Goal: Task Accomplishment & Management: Complete application form

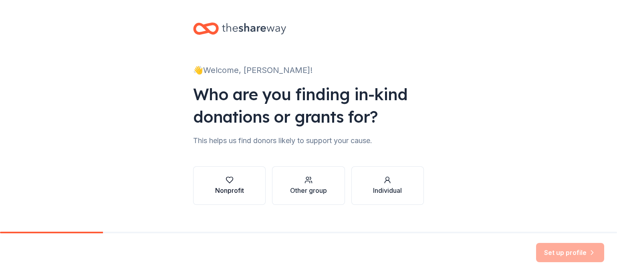
click at [231, 180] on div "button" at bounding box center [229, 180] width 29 height 8
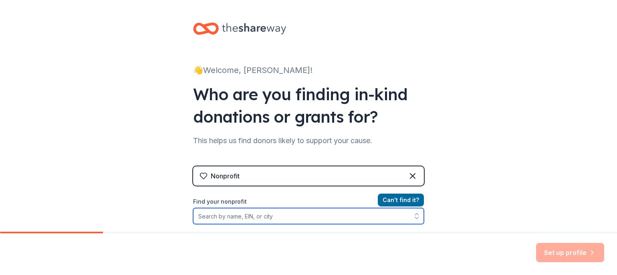
click at [314, 218] on input "Find your nonprofit" at bounding box center [308, 216] width 231 height 16
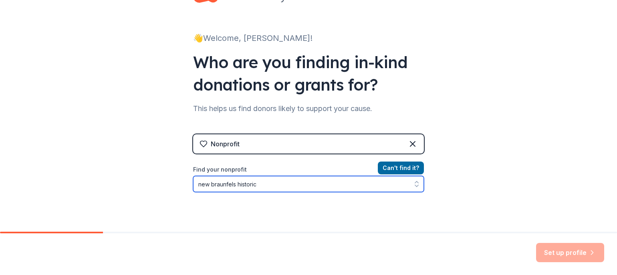
type input "new braunfels historic"
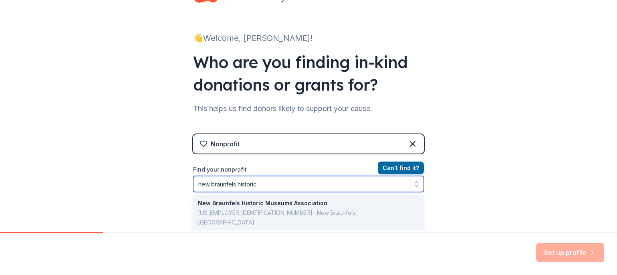
scroll to position [3, 0]
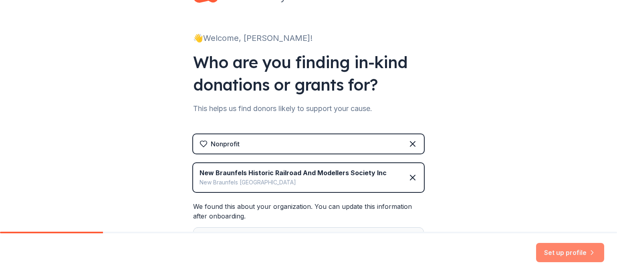
click at [570, 250] on button "Set up profile" at bounding box center [570, 252] width 68 height 19
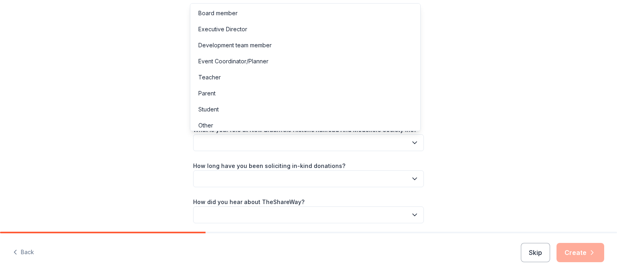
click at [411, 139] on icon "button" at bounding box center [415, 143] width 8 height 8
click at [220, 9] on div "Board member" at bounding box center [217, 13] width 39 height 10
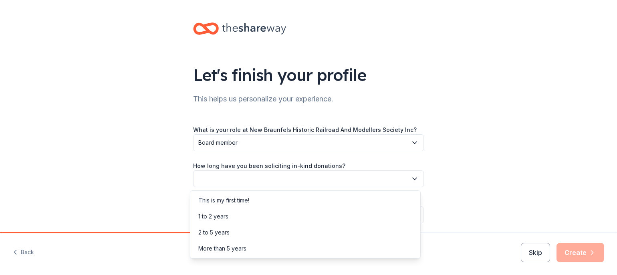
click at [412, 176] on icon "button" at bounding box center [415, 179] width 8 height 8
click at [309, 231] on div "2 to 5 years" at bounding box center [305, 232] width 227 height 16
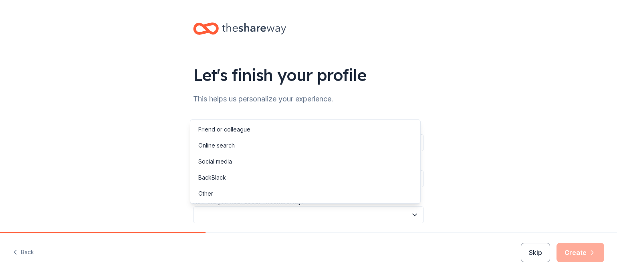
click at [411, 212] on icon "button" at bounding box center [415, 215] width 8 height 8
click at [273, 146] on div "Online search" at bounding box center [305, 145] width 227 height 16
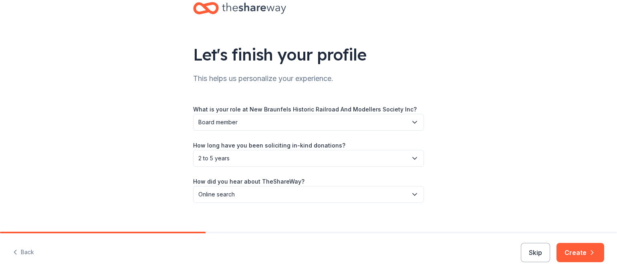
scroll to position [30, 0]
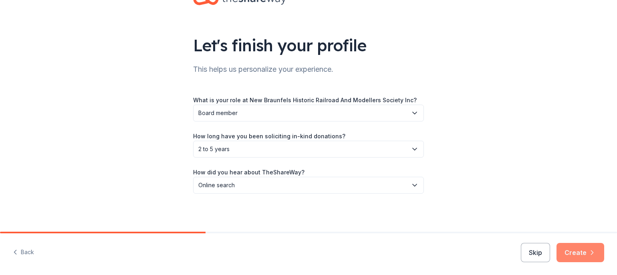
click at [575, 250] on button "Create" at bounding box center [580, 252] width 48 height 19
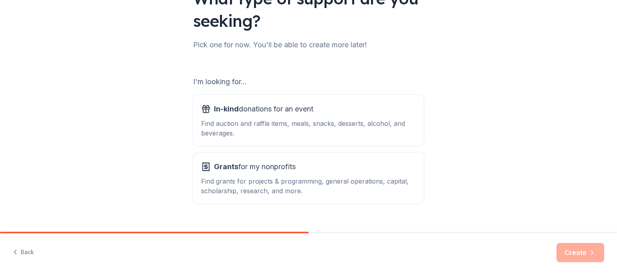
scroll to position [80, 0]
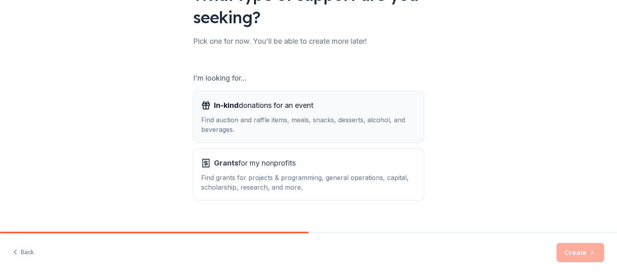
click at [318, 112] on div "In-kind donations for an event Find auction and raffle items, meals, snacks, de…" at bounding box center [308, 116] width 215 height 35
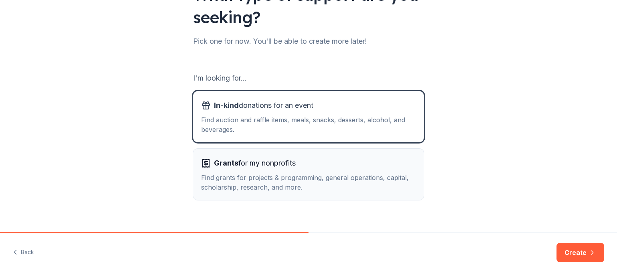
click at [328, 165] on div "Grants for my nonprofits" at bounding box center [308, 163] width 215 height 13
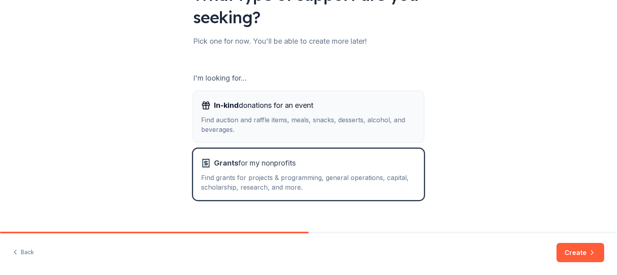
click at [330, 119] on div "Find auction and raffle items, meals, snacks, desserts, alcohol, and beverages." at bounding box center [308, 124] width 215 height 19
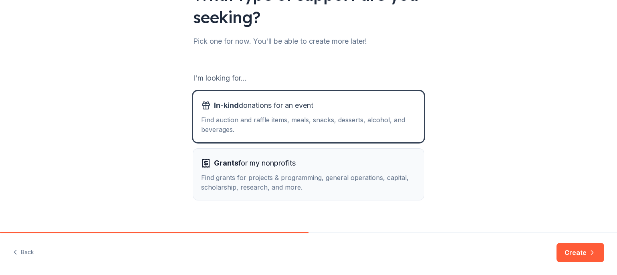
click at [351, 177] on div "Find grants for projects & programming, general operations, capital, scholarshi…" at bounding box center [308, 182] width 215 height 19
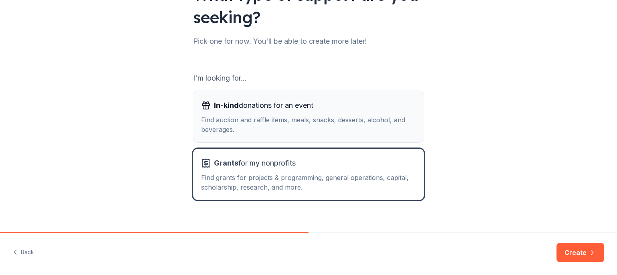
click at [350, 119] on div "Find auction and raffle items, meals, snacks, desserts, alcohol, and beverages." at bounding box center [308, 124] width 215 height 19
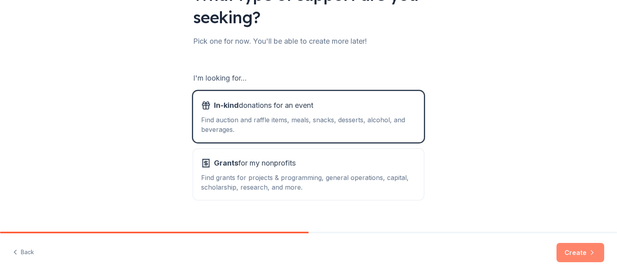
click at [582, 248] on button "Create" at bounding box center [580, 252] width 48 height 19
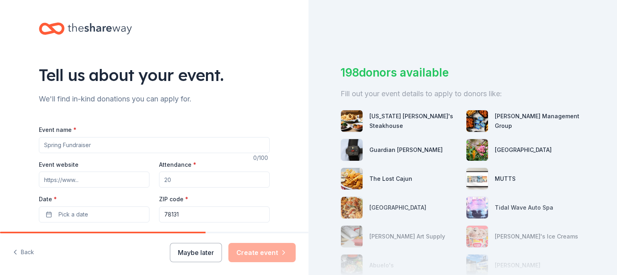
click at [116, 143] on input "Event name *" at bounding box center [154, 145] width 231 height 16
type input "Fall Train Jamboree"
click at [87, 175] on input "Event website" at bounding box center [94, 179] width 111 height 16
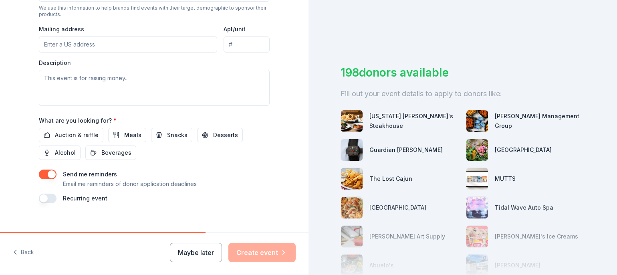
scroll to position [301, 0]
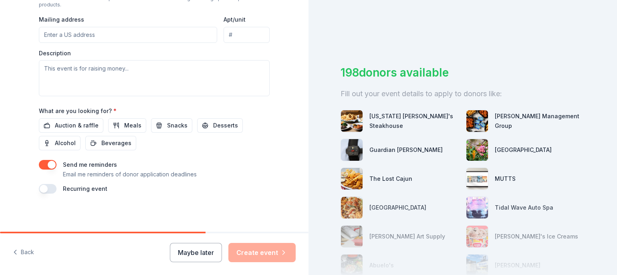
click at [231, 178] on div "Send me reminders Email me reminders of donor application deadlines" at bounding box center [154, 169] width 231 height 19
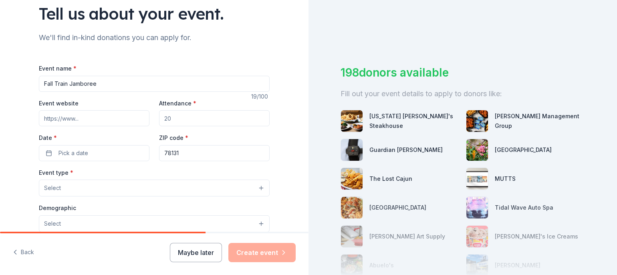
scroll to position [61, 0]
drag, startPoint x: 177, startPoint y: 116, endPoint x: 169, endPoint y: 119, distance: 9.0
click at [164, 118] on input "Attendance *" at bounding box center [214, 119] width 111 height 16
type input "1500"
click at [79, 113] on input "Event website" at bounding box center [94, 119] width 111 height 16
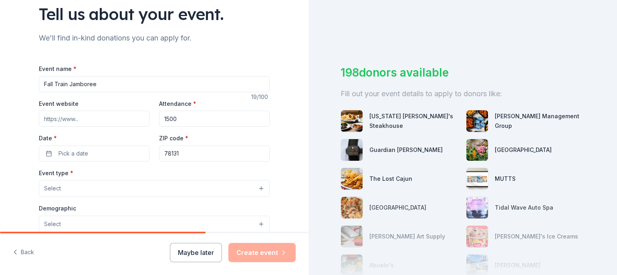
type input "newbraunfelsrailroadmuseum.org"
click at [95, 151] on button "Pick a date" at bounding box center [94, 153] width 111 height 16
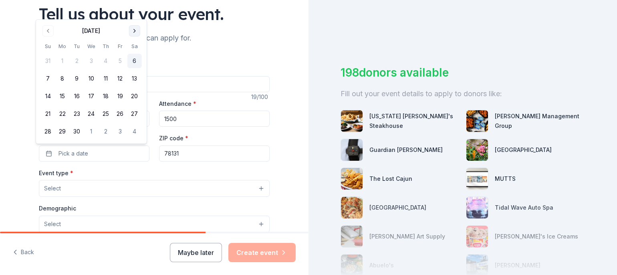
click at [135, 30] on button "Go to next month" at bounding box center [134, 30] width 11 height 11
click at [133, 111] on button "25" at bounding box center [134, 114] width 14 height 14
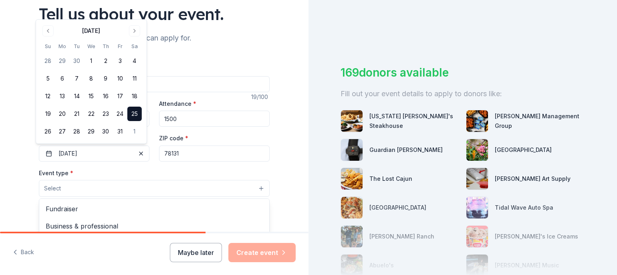
click at [164, 188] on button "Select" at bounding box center [154, 188] width 231 height 17
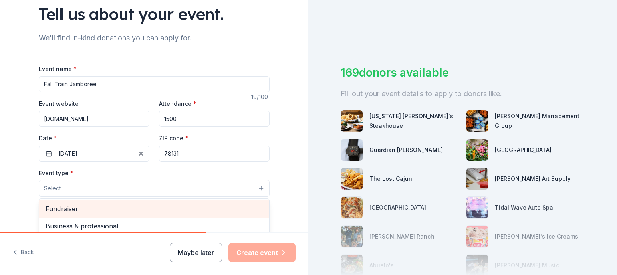
click at [71, 209] on span "Fundraiser" at bounding box center [154, 208] width 217 height 10
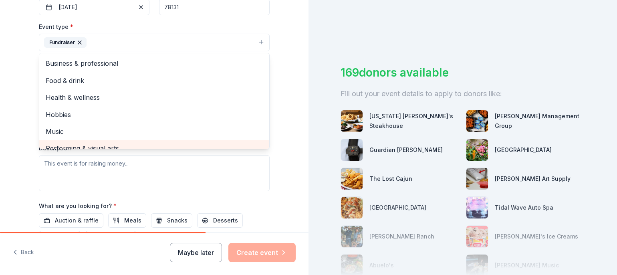
scroll to position [221, 0]
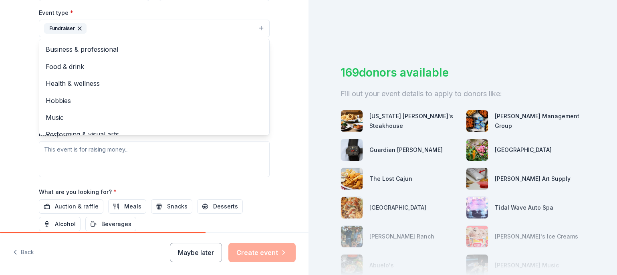
click at [155, 162] on div "Event type * Fundraiser Business & professional Food & drink Health & wellness …" at bounding box center [154, 92] width 231 height 169
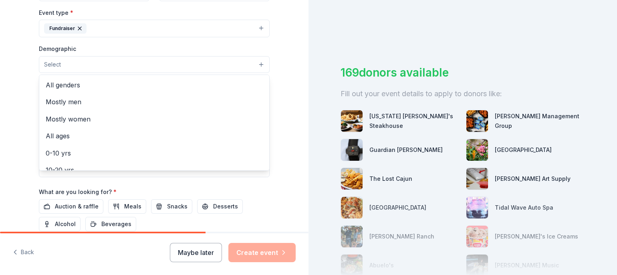
click at [246, 62] on button "Select" at bounding box center [154, 64] width 231 height 17
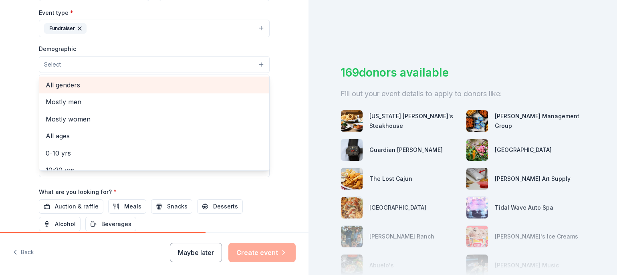
click at [68, 84] on span "All genders" at bounding box center [154, 85] width 217 height 10
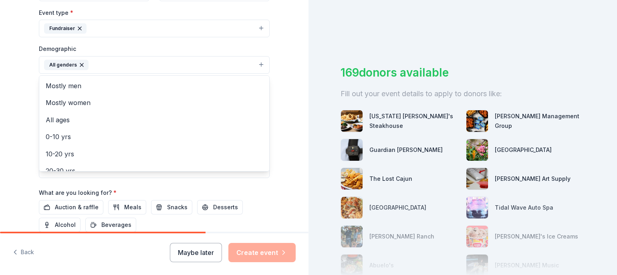
click at [288, 57] on div "Tell us about your event. We'll find in-kind donations you can apply for. Event…" at bounding box center [154, 46] width 308 height 535
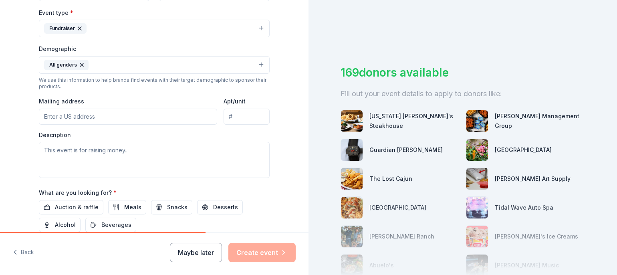
click at [114, 113] on input "Mailing address" at bounding box center [128, 117] width 178 height 16
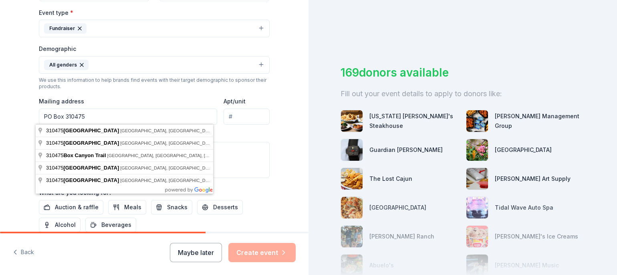
click at [99, 116] on input "PO Box 310475" at bounding box center [128, 117] width 178 height 16
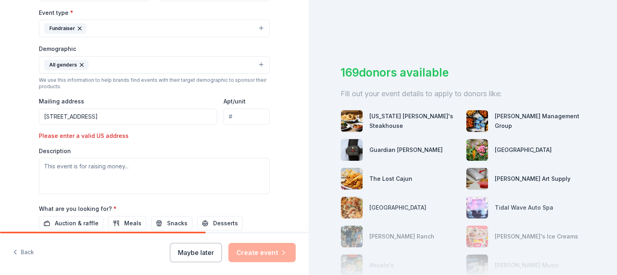
click at [150, 115] on input "PO Box 310475 New Braunfels, TX 78131" at bounding box center [128, 117] width 178 height 16
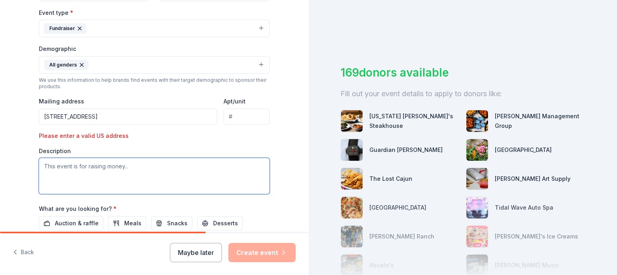
click at [91, 167] on textarea at bounding box center [154, 176] width 231 height 36
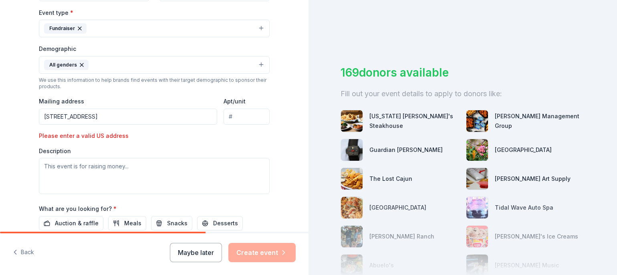
click at [155, 114] on input "PO Box 310475 New Braunfels, TX 78131" at bounding box center [128, 117] width 178 height 16
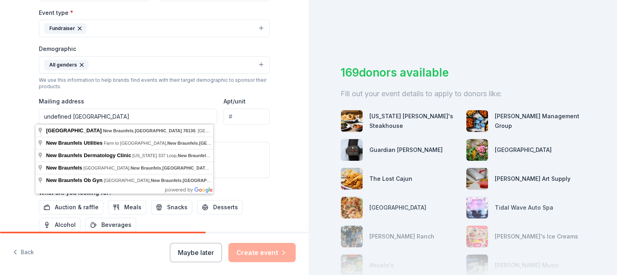
drag, startPoint x: 203, startPoint y: 113, endPoint x: 3, endPoint y: 104, distance: 200.5
click at [3, 104] on div "Tell us about your event. We'll find in-kind donations you can apply for. Event…" at bounding box center [154, 46] width 308 height 535
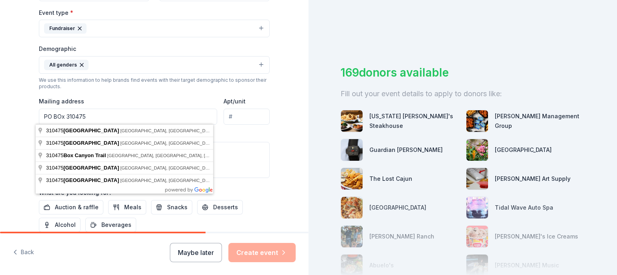
click at [62, 116] on input "PO BOx 310475" at bounding box center [128, 117] width 178 height 16
click at [109, 117] on input "PO Box 310475" at bounding box center [128, 117] width 178 height 16
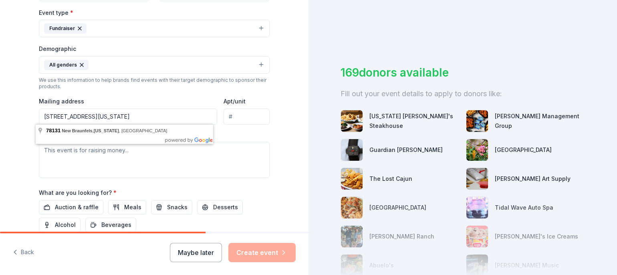
type input "PO Box 310475 New Braunfels, Texas 78131"
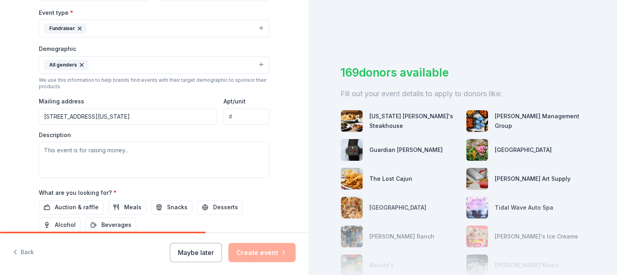
click at [239, 137] on div "Description" at bounding box center [154, 154] width 231 height 47
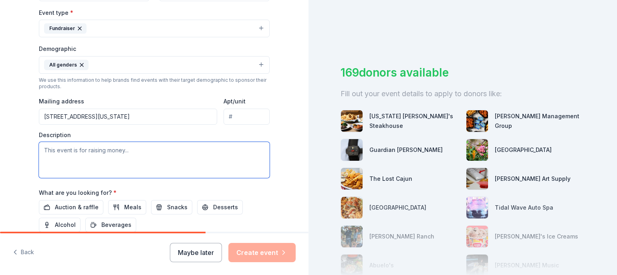
click at [99, 151] on textarea at bounding box center [154, 160] width 231 height 36
click at [130, 150] on textarea at bounding box center [154, 160] width 231 height 36
click at [128, 149] on textarea at bounding box center [154, 160] width 231 height 36
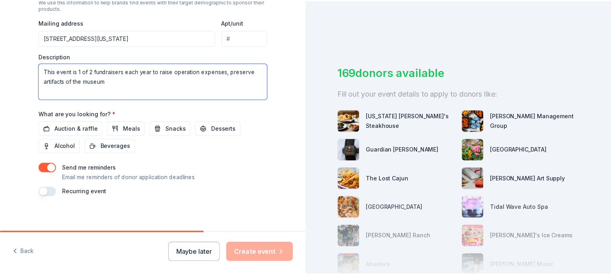
scroll to position [301, 0]
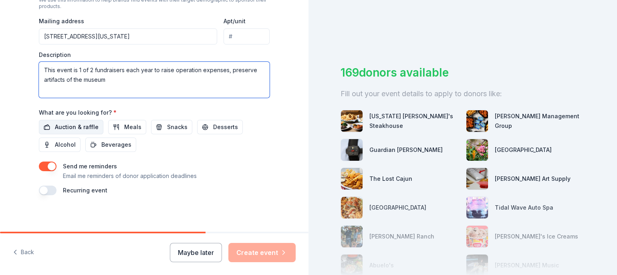
type textarea "This event is 1 of 2 fundraisers each year to raise operation expenses, preserv…"
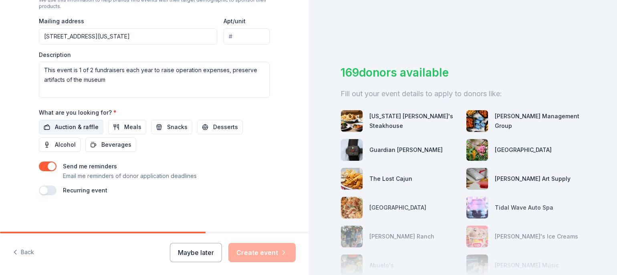
click at [70, 124] on span "Auction & raffle" at bounding box center [77, 127] width 44 height 10
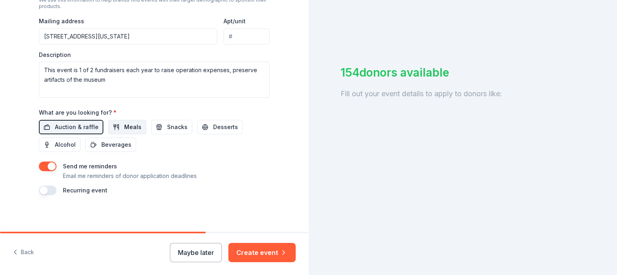
click at [125, 121] on button "Meals" at bounding box center [127, 127] width 38 height 14
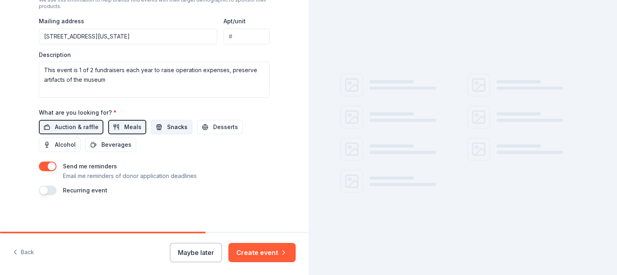
click at [173, 123] on span "Snacks" at bounding box center [177, 127] width 20 height 10
click at [213, 124] on span "Desserts" at bounding box center [225, 127] width 25 height 10
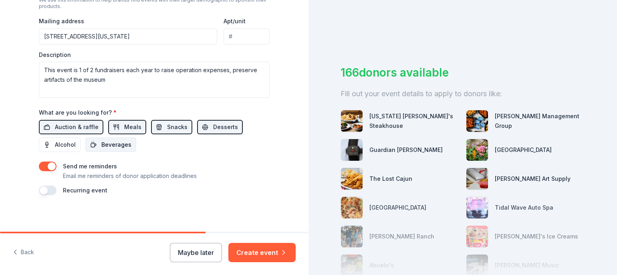
click at [118, 142] on span "Beverages" at bounding box center [116, 145] width 30 height 10
click at [261, 248] on button "Create event" at bounding box center [261, 252] width 67 height 19
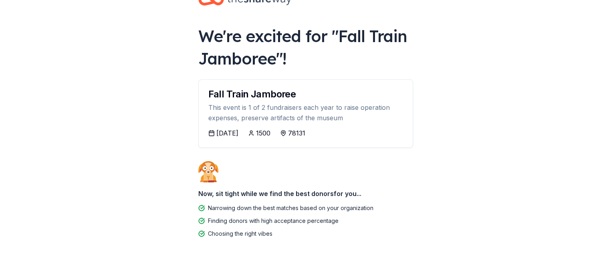
scroll to position [42, 0]
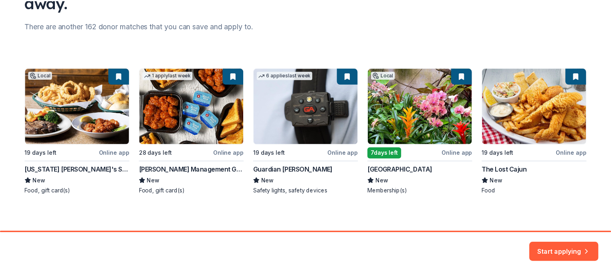
scroll to position [97, 0]
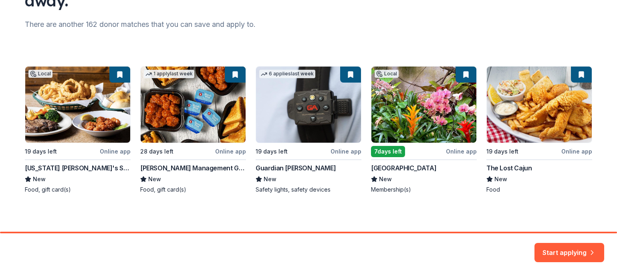
click at [190, 109] on div "Local 19 days left Online app Montana Mike's Steakhouse New Food, gift card(s) …" at bounding box center [308, 129] width 567 height 127
click at [231, 149] on div "Local 19 days left Online app Montana Mike's Steakhouse New Food, gift card(s) …" at bounding box center [308, 129] width 567 height 127
click at [200, 111] on div "Local 19 days left Online app Montana Mike's Steakhouse New Food, gift card(s) …" at bounding box center [308, 129] width 567 height 127
click at [568, 242] on button "Start applying" at bounding box center [569, 247] width 70 height 19
click at [567, 250] on div "Start applying" at bounding box center [569, 252] width 70 height 19
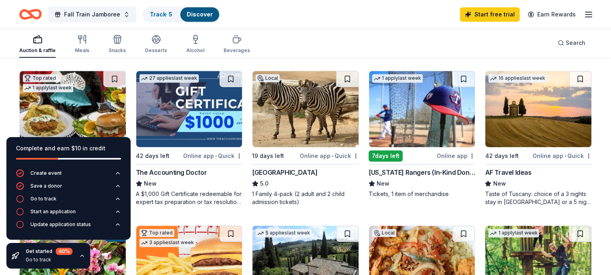
scroll to position [441, 0]
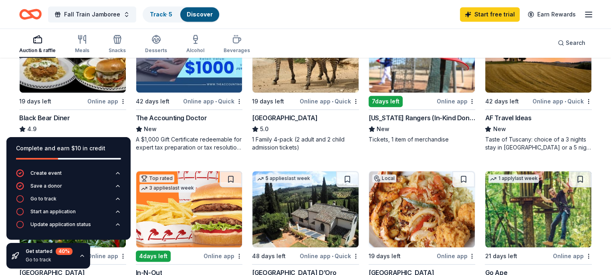
click at [68, 114] on div "Black Bear Diner" at bounding box center [44, 118] width 51 height 10
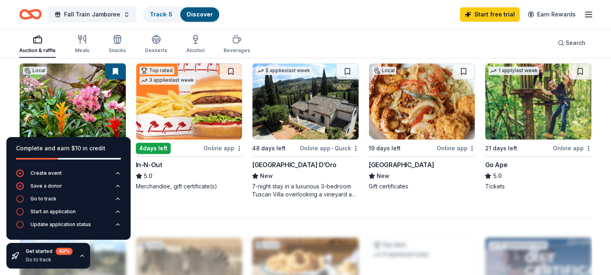
scroll to position [561, 0]
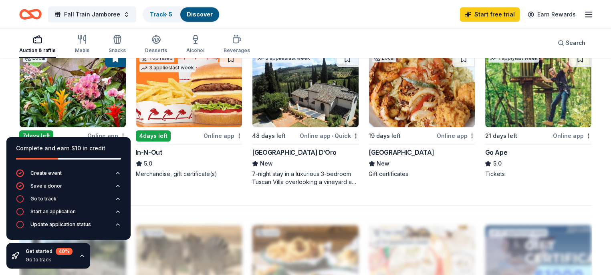
click at [414, 105] on img at bounding box center [422, 89] width 106 height 76
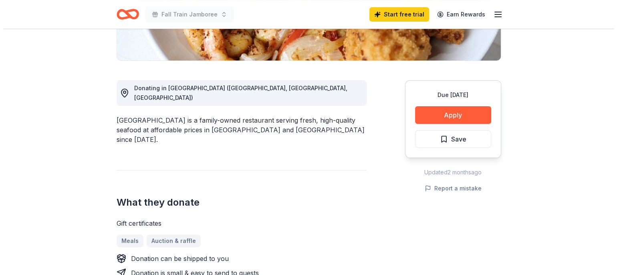
scroll to position [200, 0]
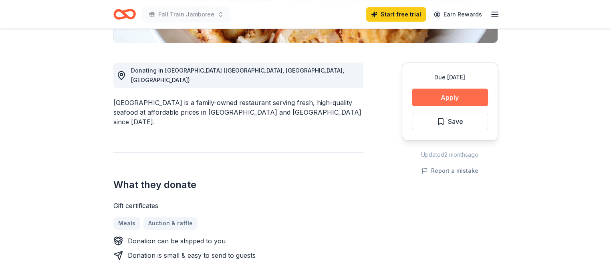
click at [449, 94] on button "Apply" at bounding box center [450, 98] width 76 height 18
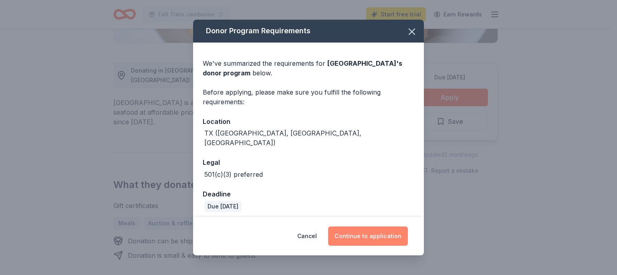
click at [372, 231] on button "Continue to application" at bounding box center [368, 235] width 80 height 19
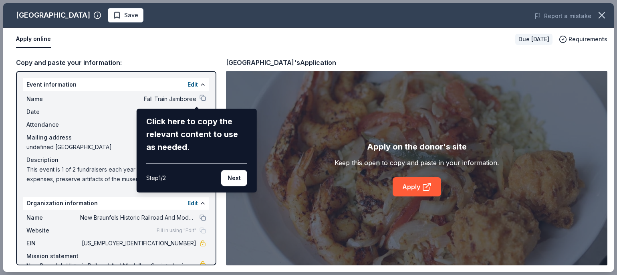
click at [209, 141] on div "Click here to copy the relevant content to use as needed." at bounding box center [196, 134] width 101 height 38
click at [233, 179] on button "Next" at bounding box center [234, 178] width 26 height 16
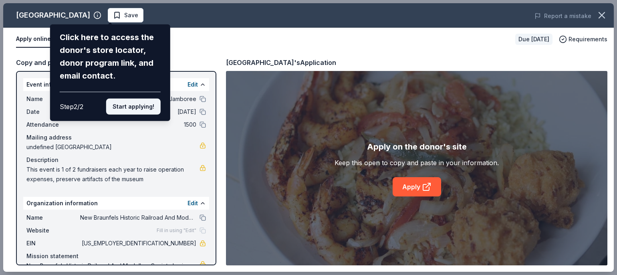
click at [135, 105] on button "Start applying!" at bounding box center [133, 107] width 54 height 16
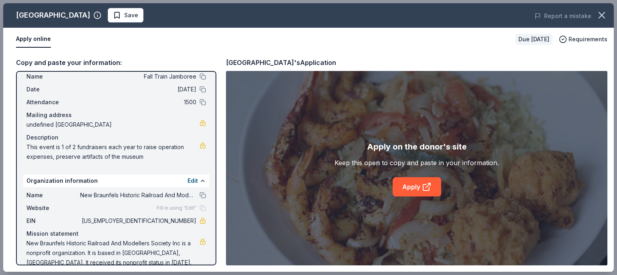
scroll to position [34, 0]
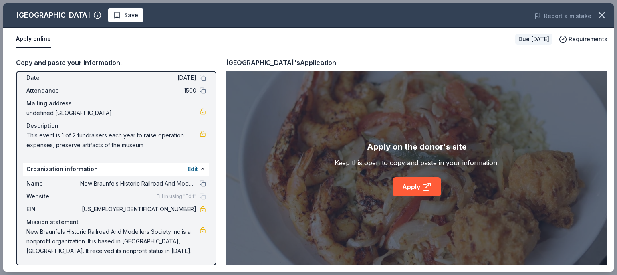
click at [199, 110] on link at bounding box center [202, 111] width 6 height 6
click at [199, 166] on button at bounding box center [202, 169] width 6 height 6
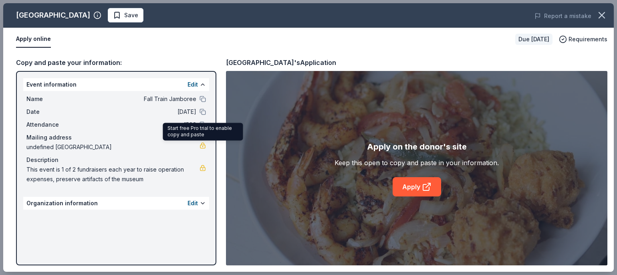
click at [202, 145] on link at bounding box center [202, 145] width 6 height 6
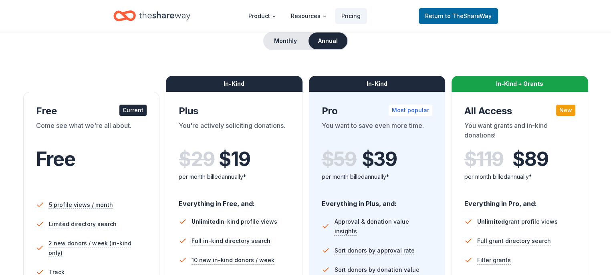
scroll to position [120, 0]
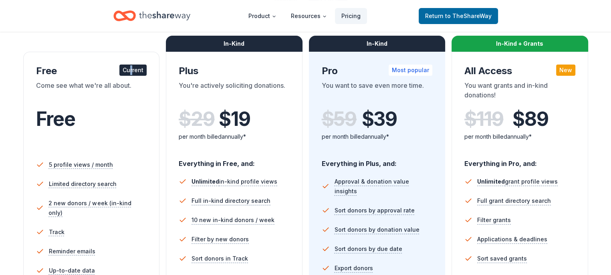
click at [134, 69] on div "Current" at bounding box center [132, 69] width 27 height 11
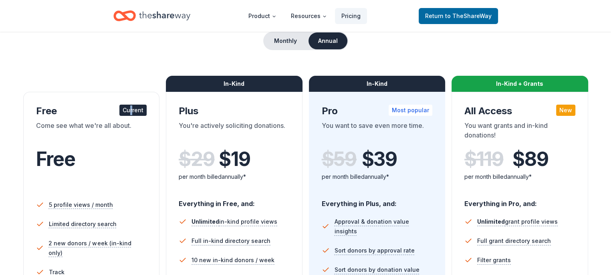
scroll to position [0, 0]
